Goal: Task Accomplishment & Management: Manage account settings

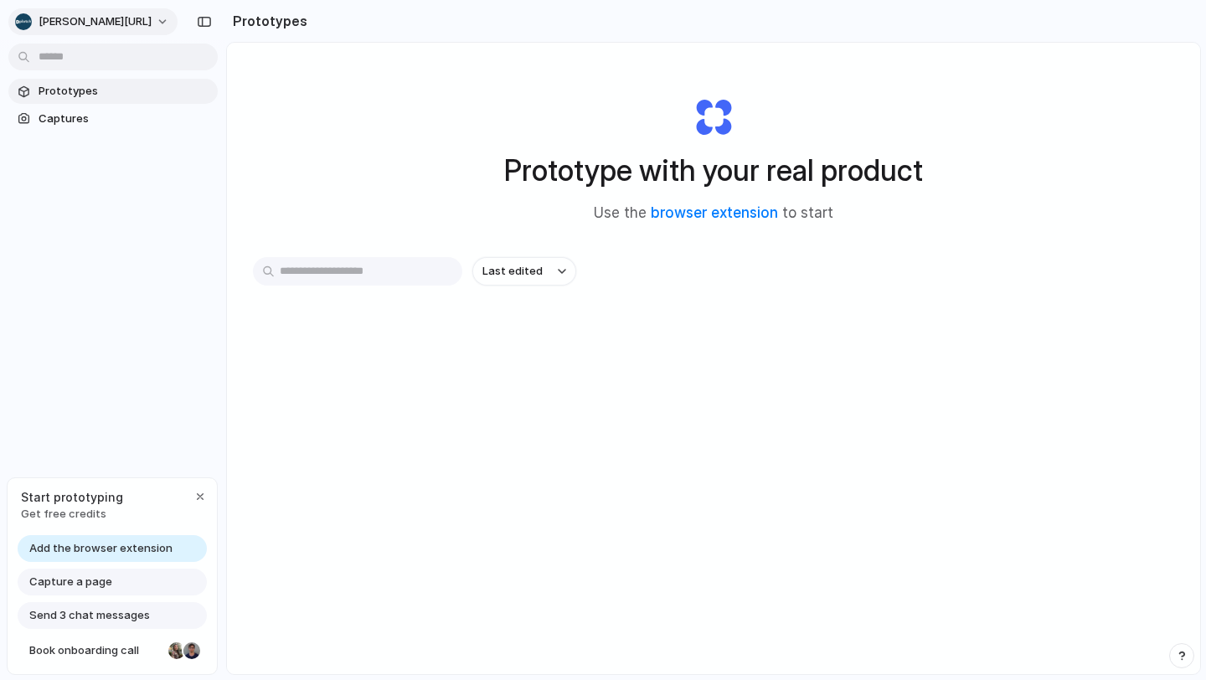
click at [85, 23] on button "[PERSON_NAME][URL]" at bounding box center [92, 21] width 169 height 27
click at [81, 65] on li "Settings" at bounding box center [81, 59] width 139 height 27
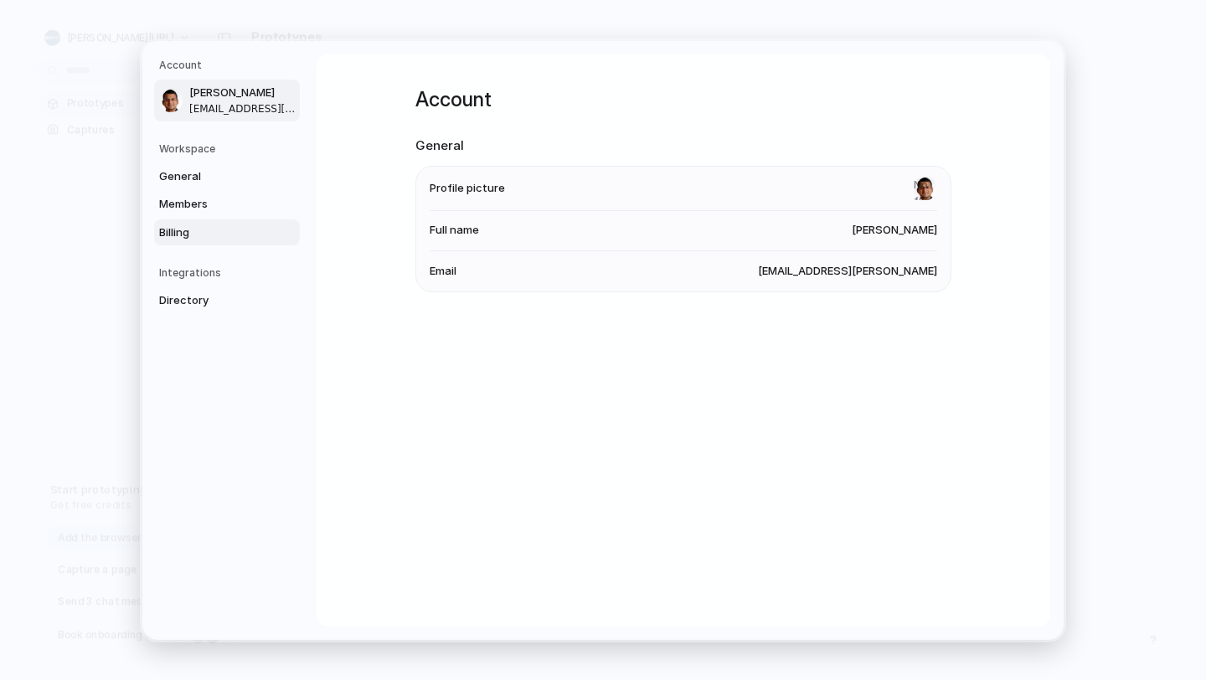
click at [207, 234] on span "Billing" at bounding box center [212, 232] width 107 height 17
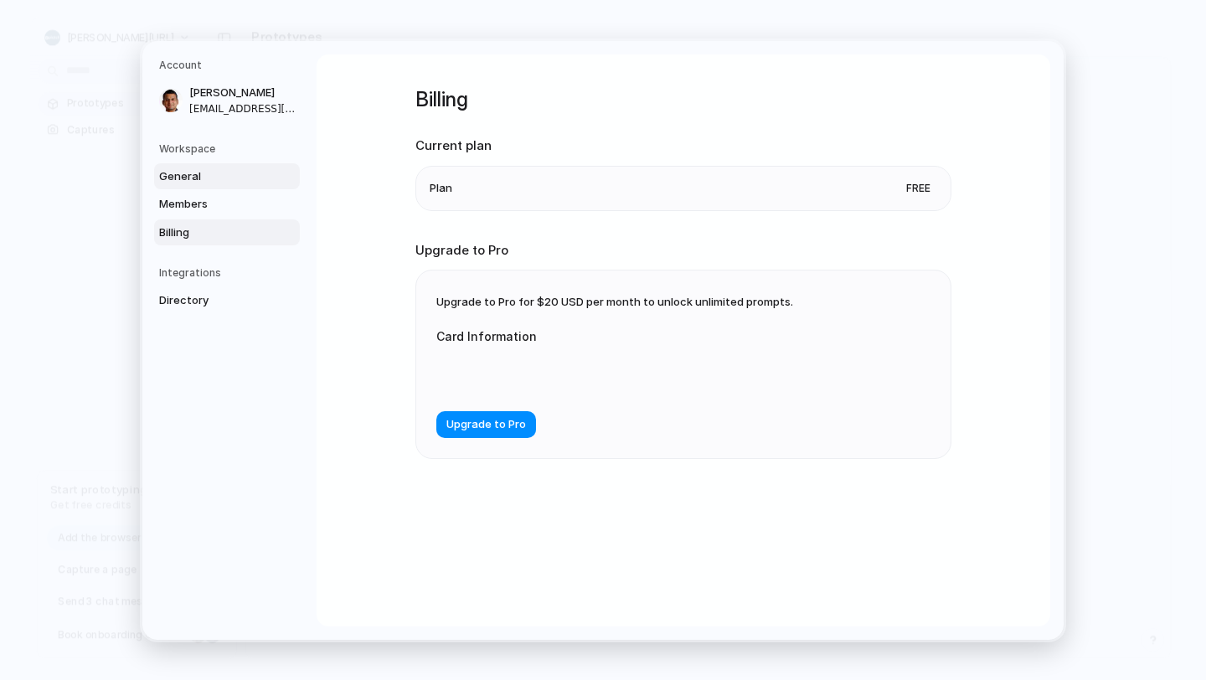
click at [195, 168] on span "General" at bounding box center [212, 175] width 107 height 17
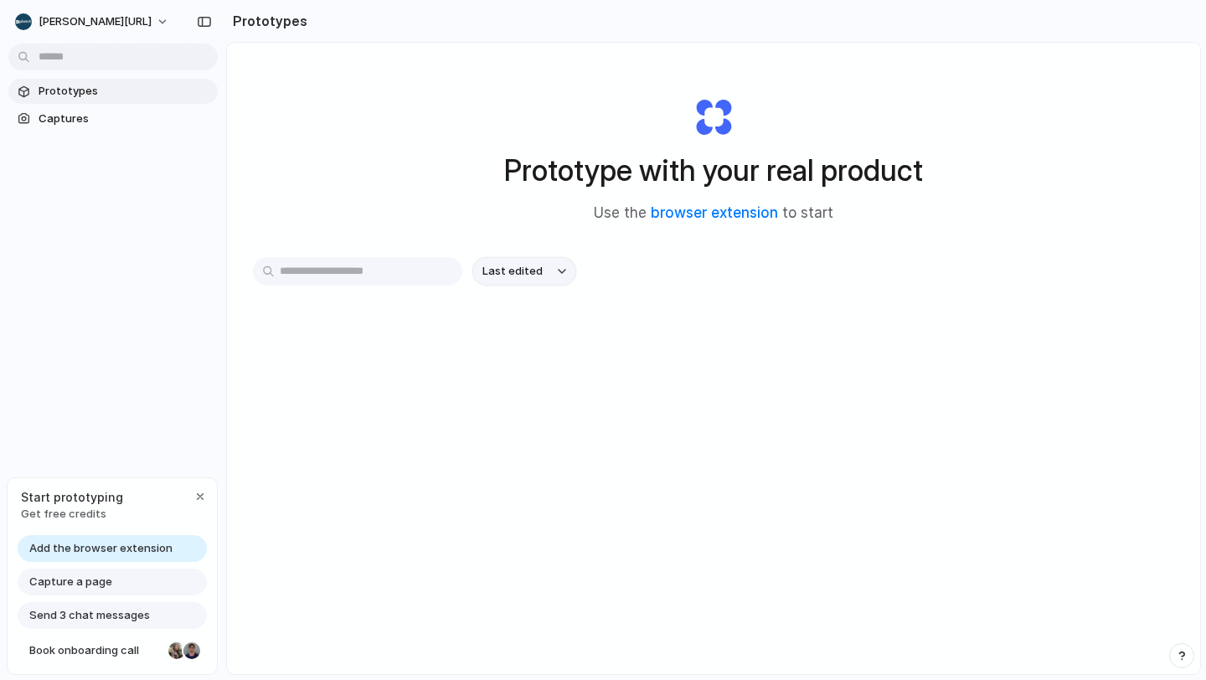
click at [528, 272] on span "Last edited" at bounding box center [512, 271] width 60 height 17
